Goal: Information Seeking & Learning: Understand process/instructions

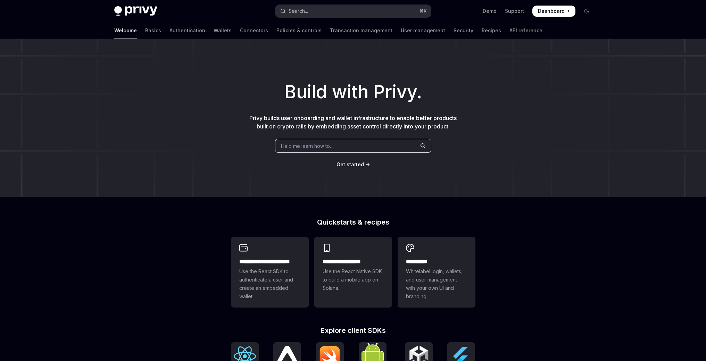
click at [312, 13] on button "Search... ⌘ K" at bounding box center [354, 11] width 156 height 13
type textarea "*"
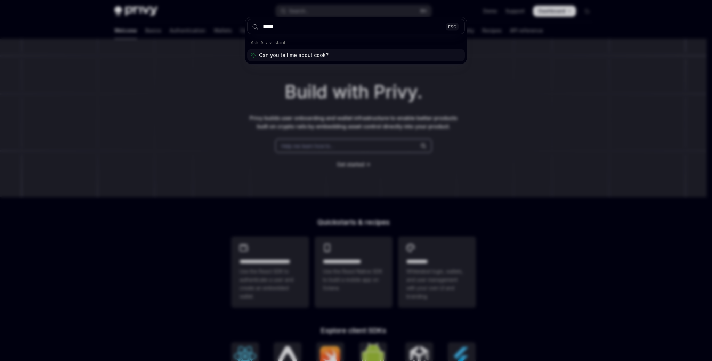
type input "******"
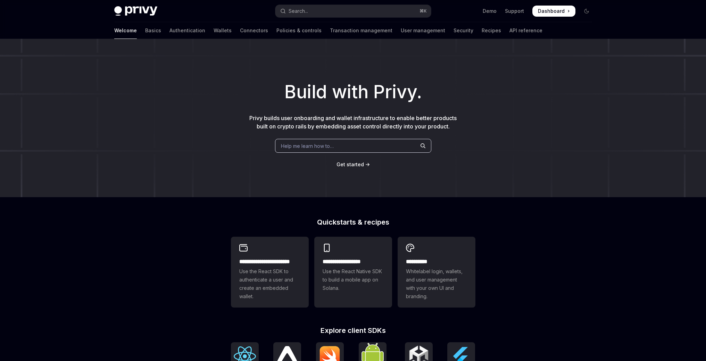
type textarea "*"
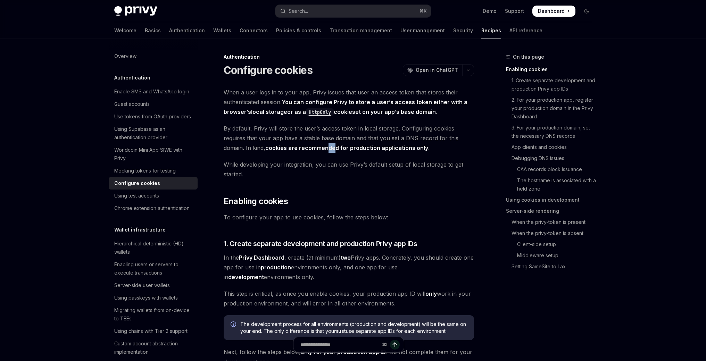
drag, startPoint x: 328, startPoint y: 147, endPoint x: 336, endPoint y: 148, distance: 7.7
click at [336, 148] on strong "cookies are recommended for production applications only" at bounding box center [346, 148] width 163 height 7
drag, startPoint x: 280, startPoint y: 165, endPoint x: 388, endPoint y: 169, distance: 107.4
click at [388, 169] on span "While developing your integration, you can use Privy’s default setup of local s…" at bounding box center [349, 169] width 250 height 19
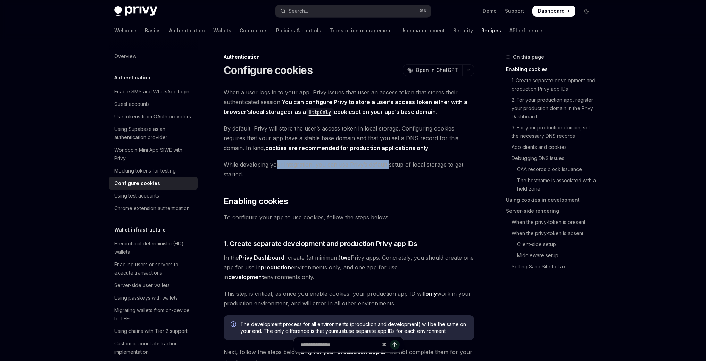
click at [388, 169] on span "While developing your integration, you can use Privy’s default setup of local s…" at bounding box center [349, 169] width 250 height 19
click at [323, 114] on code "HttpOnly" at bounding box center [320, 112] width 28 height 8
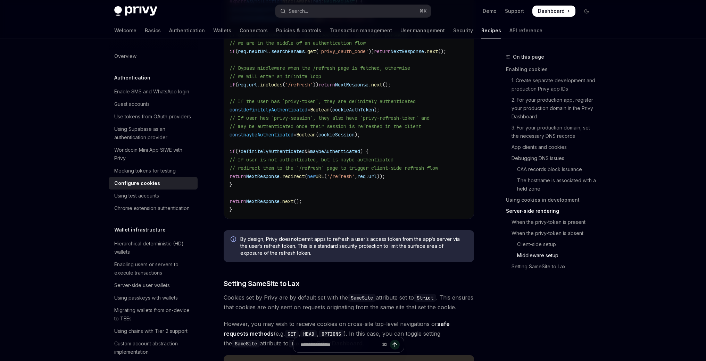
scroll to position [2150, 0]
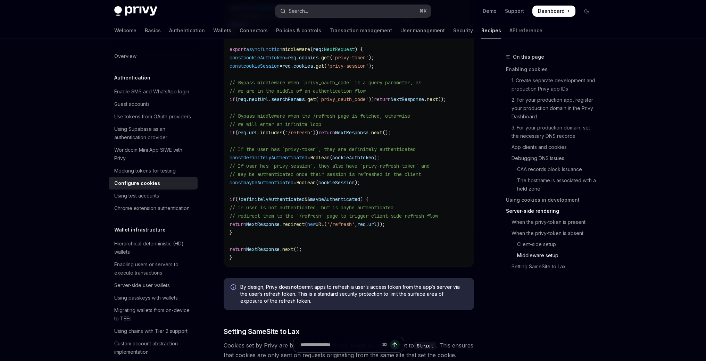
click at [348, 14] on button "Search... ⌘ K" at bounding box center [354, 11] width 156 height 13
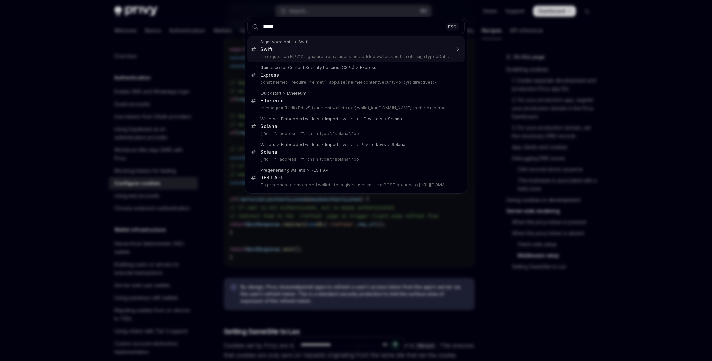
type input "******"
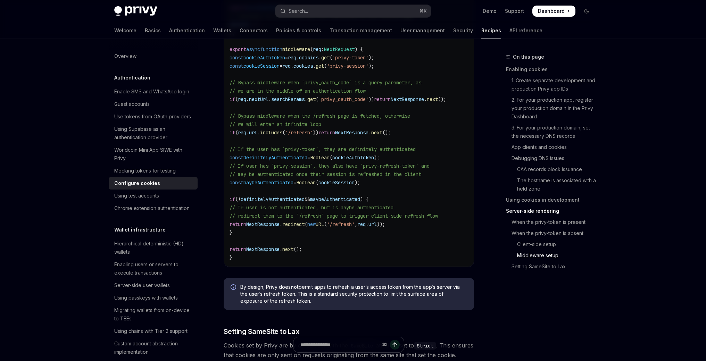
type textarea "*"
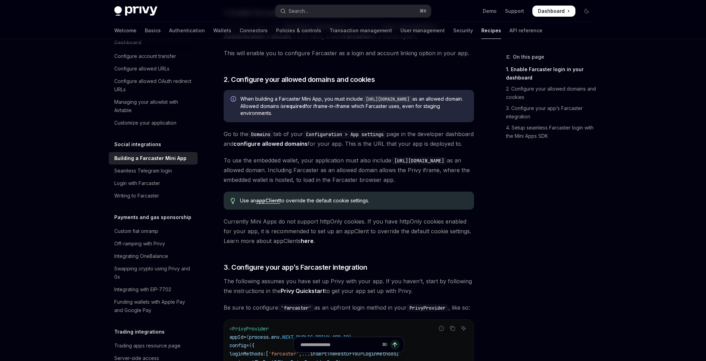
scroll to position [302, 0]
